Goal: Information Seeking & Learning: Learn about a topic

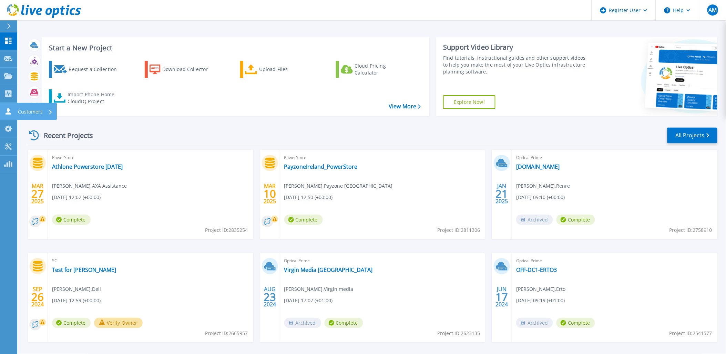
click at [9, 109] on icon at bounding box center [8, 111] width 8 height 7
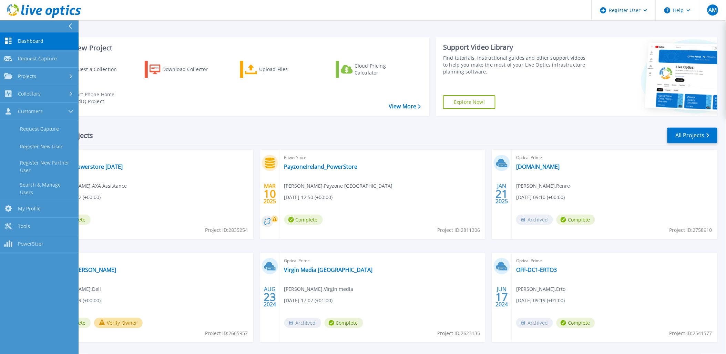
click at [39, 41] on span "Dashboard" at bounding box center [31, 41] width 26 height 6
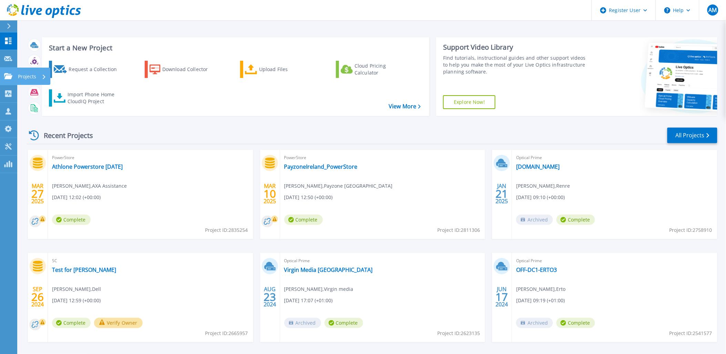
click at [15, 77] on link "Projects Projects" at bounding box center [8, 77] width 17 height 18
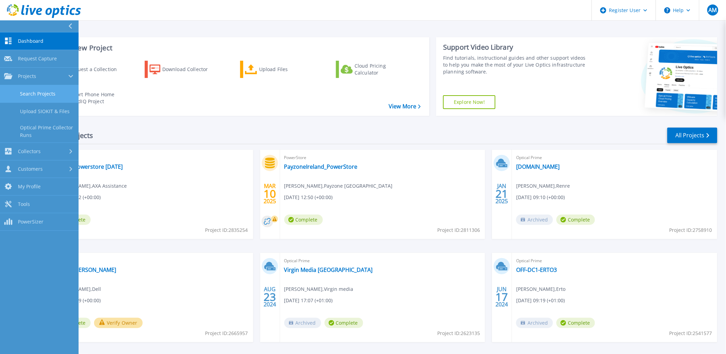
click at [51, 91] on link "Search Projects" at bounding box center [39, 94] width 79 height 18
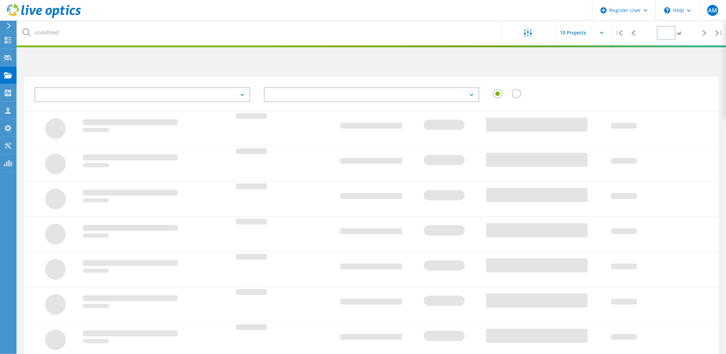
type input "1"
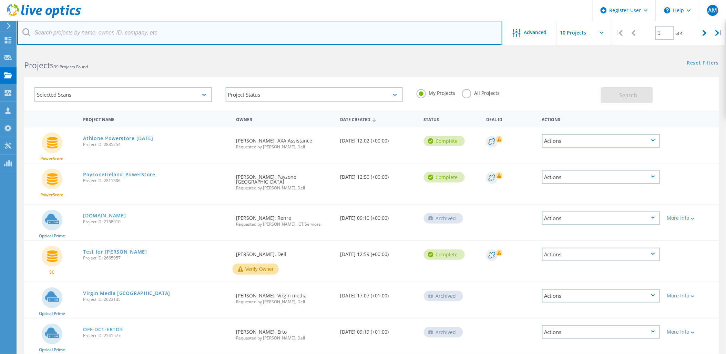
click at [87, 32] on input "text" at bounding box center [259, 33] width 485 height 24
paste input "[DOMAIN_NAME]"
type input "[DOMAIN_NAME]"
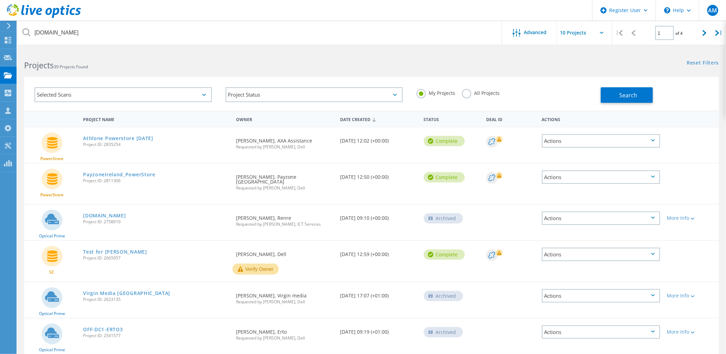
click at [482, 91] on label "All Projects" at bounding box center [481, 92] width 38 height 7
click at [0, 0] on input "All Projects" at bounding box center [0, 0] width 0 height 0
click at [609, 97] on button "Search" at bounding box center [627, 95] width 52 height 16
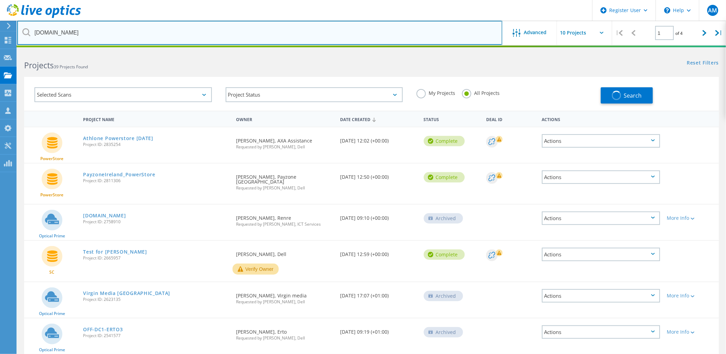
click at [360, 32] on input "asi-revenue.com" at bounding box center [259, 33] width 485 height 24
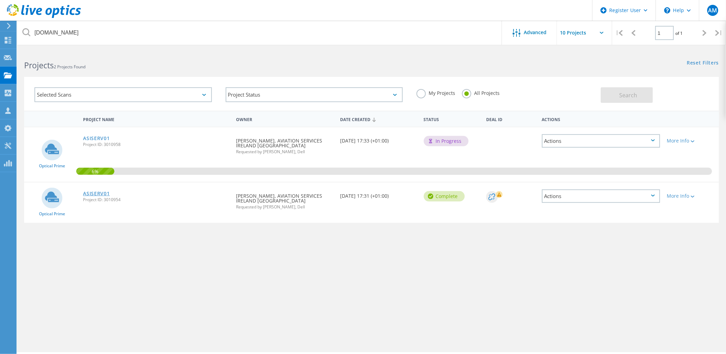
click at [91, 192] on link "ASISERV01" at bounding box center [96, 193] width 27 height 5
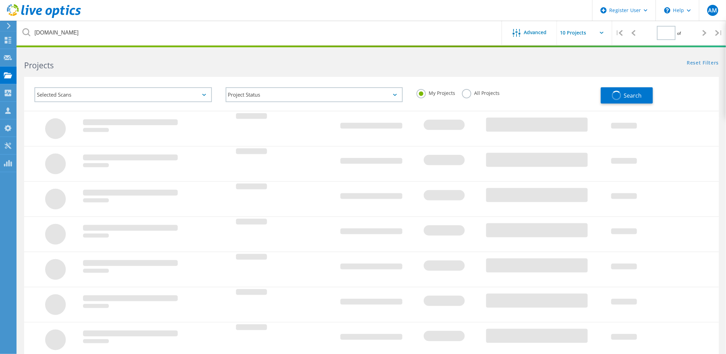
type input "1"
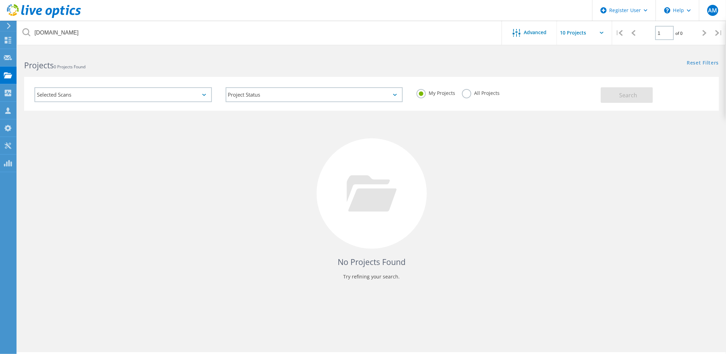
click at [480, 92] on label "All Projects" at bounding box center [481, 92] width 38 height 7
click at [0, 0] on input "All Projects" at bounding box center [0, 0] width 0 height 0
drag, startPoint x: 616, startPoint y: 95, endPoint x: 547, endPoint y: 86, distance: 69.3
click at [614, 94] on button "Search" at bounding box center [627, 95] width 52 height 16
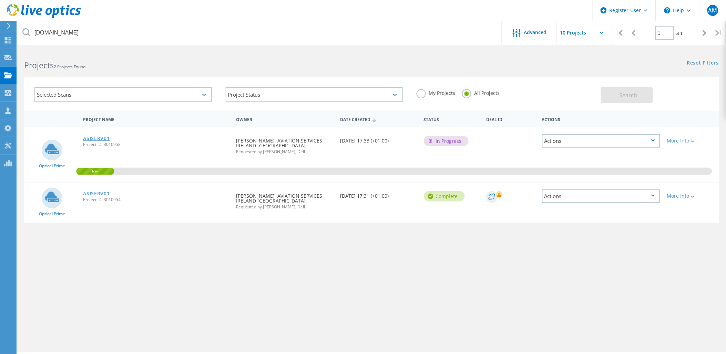
click at [95, 136] on link "ASISERV01" at bounding box center [96, 138] width 27 height 5
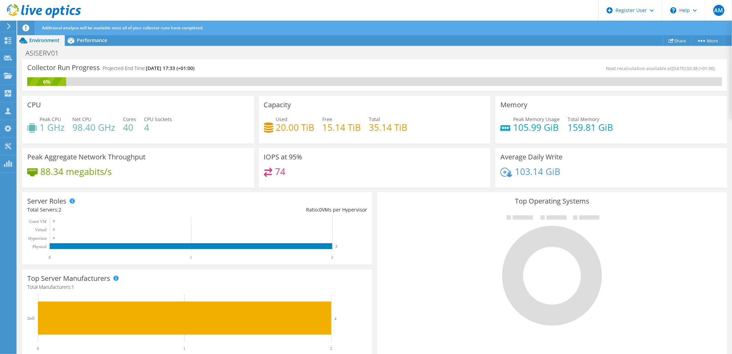
scroll to position [77, 0]
click at [94, 36] on div "Performance" at bounding box center [89, 40] width 48 height 11
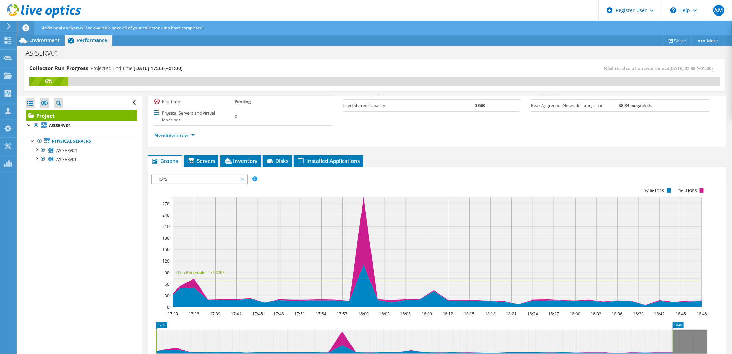
scroll to position [0, 0]
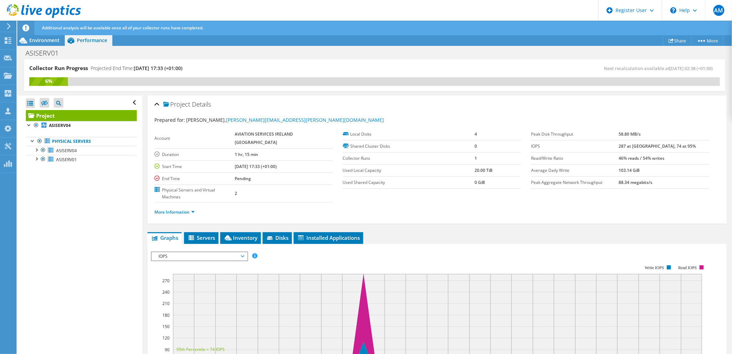
click at [177, 252] on span "IOPS" at bounding box center [199, 256] width 89 height 8
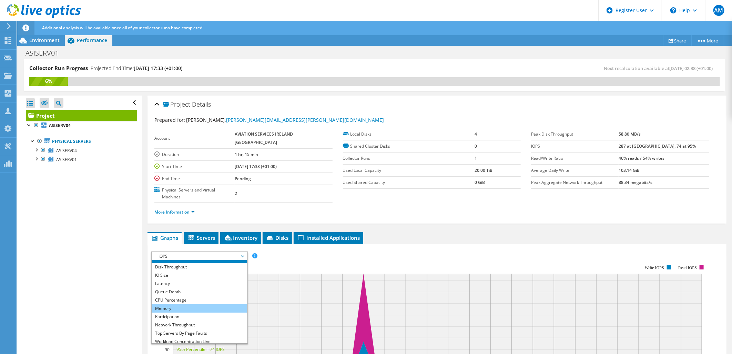
scroll to position [24, 0]
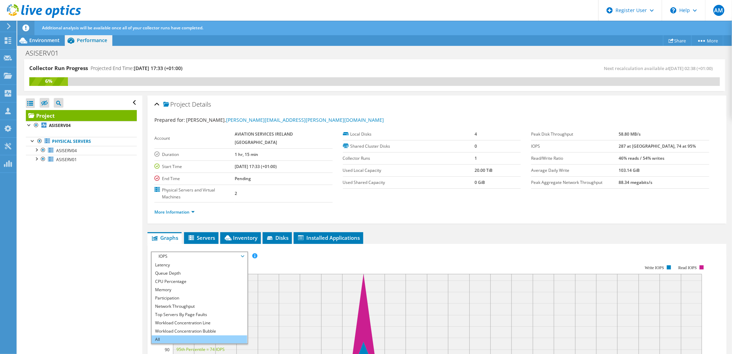
click at [189, 335] on li "All" at bounding box center [199, 339] width 95 height 8
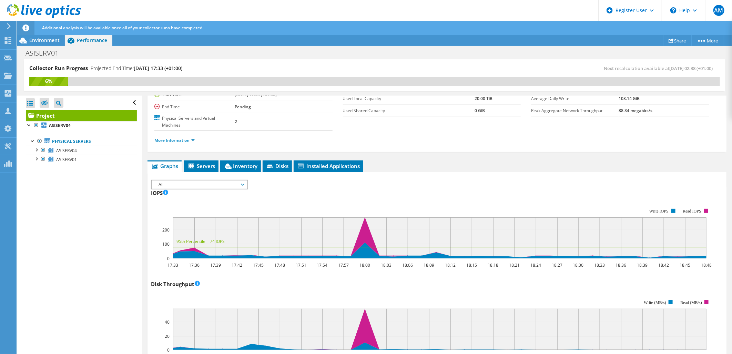
scroll to position [0, 0]
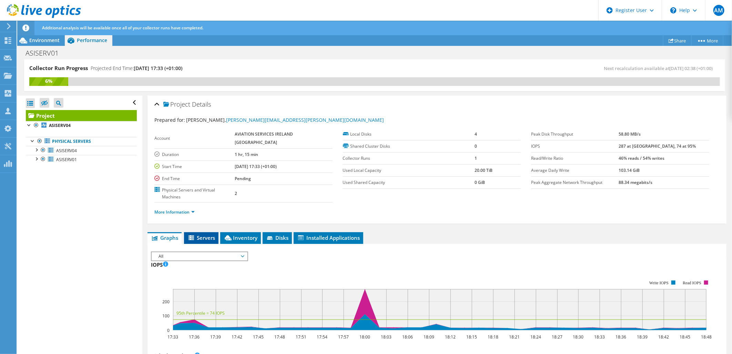
click at [202, 234] on span "Servers" at bounding box center [202, 237] width 28 height 7
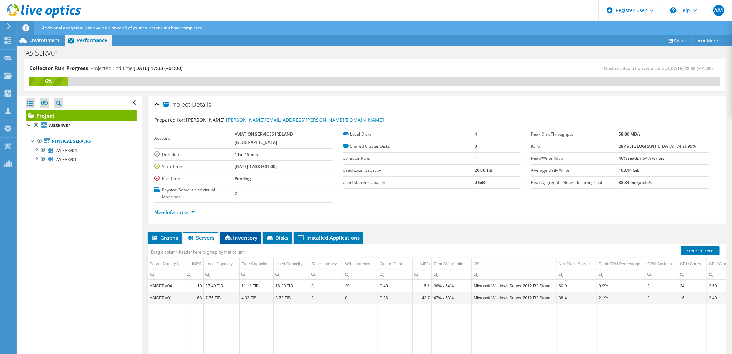
click at [245, 234] on span "Inventory" at bounding box center [241, 237] width 34 height 7
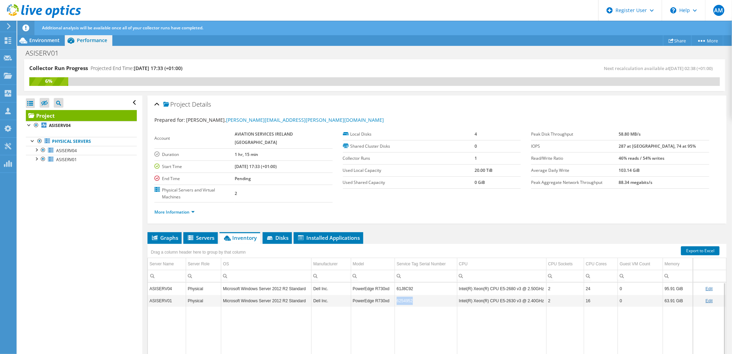
drag, startPoint x: 415, startPoint y: 288, endPoint x: 396, endPoint y: 287, distance: 19.0
click at [396, 294] on td "6254952" at bounding box center [426, 300] width 62 height 12
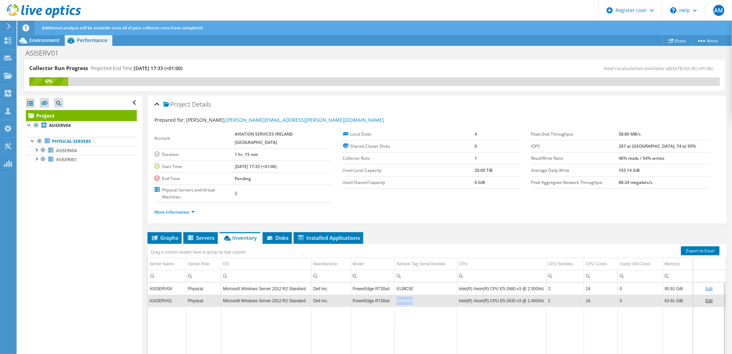
copy td "6254952"
click at [51, 42] on span "Environment" at bounding box center [44, 40] width 30 height 7
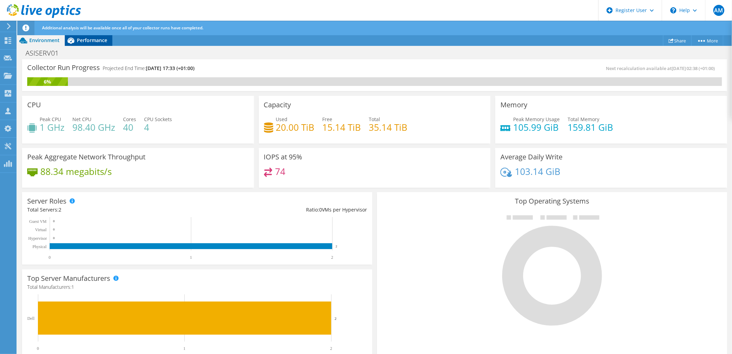
click at [87, 42] on span "Performance" at bounding box center [92, 40] width 30 height 7
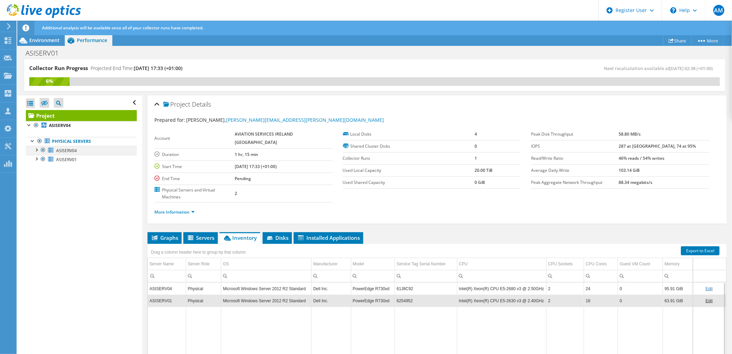
click at [39, 150] on div at bounding box center [36, 149] width 7 height 7
drag, startPoint x: 415, startPoint y: 273, endPoint x: 393, endPoint y: 271, distance: 22.2
click at [393, 282] on tr "ASISERV04 Physical Microsoft Windows Server 2012 R2 Standard Dell Inc. PowerEdg…" at bounding box center [437, 288] width 579 height 12
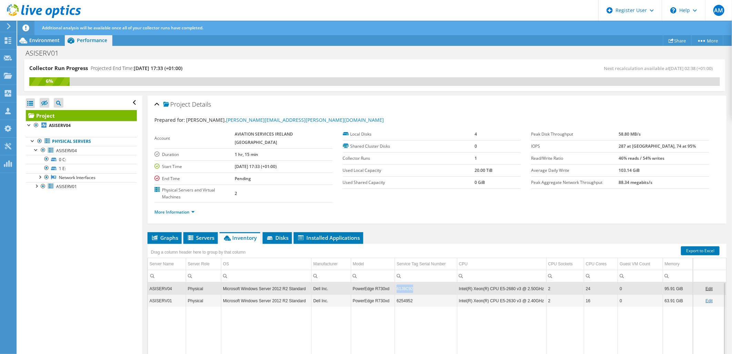
drag, startPoint x: 393, startPoint y: 271, endPoint x: 399, endPoint y: 272, distance: 5.6
copy tr "61J8C92"
